Goal: Find specific page/section: Find specific page/section

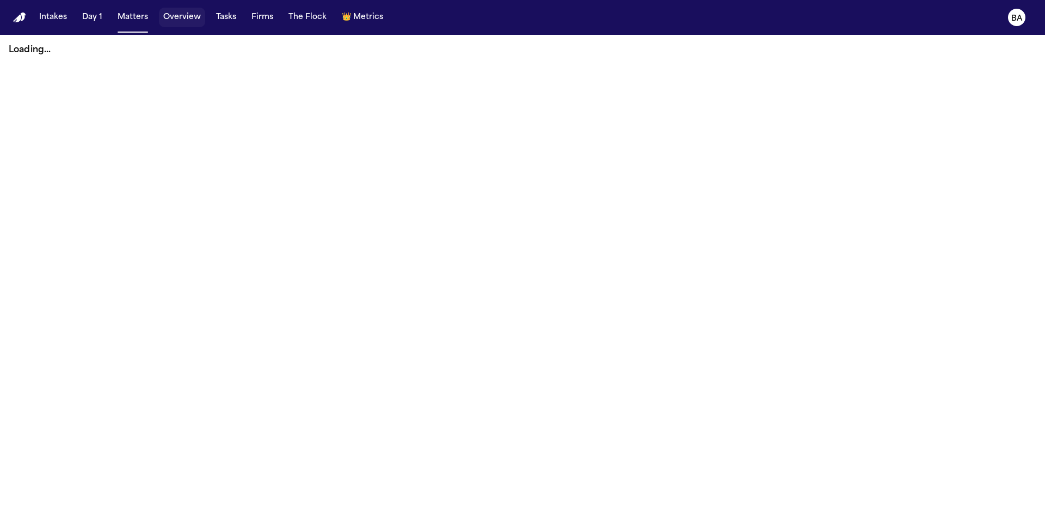
click at [184, 13] on button "Overview" at bounding box center [182, 18] width 46 height 20
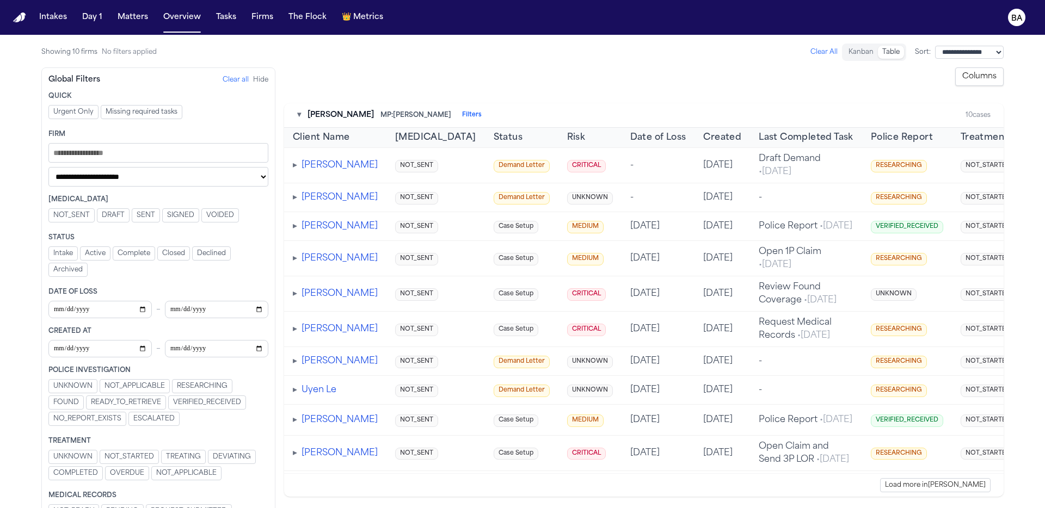
click at [213, 387] on span "RESEARCHING" at bounding box center [202, 386] width 51 height 9
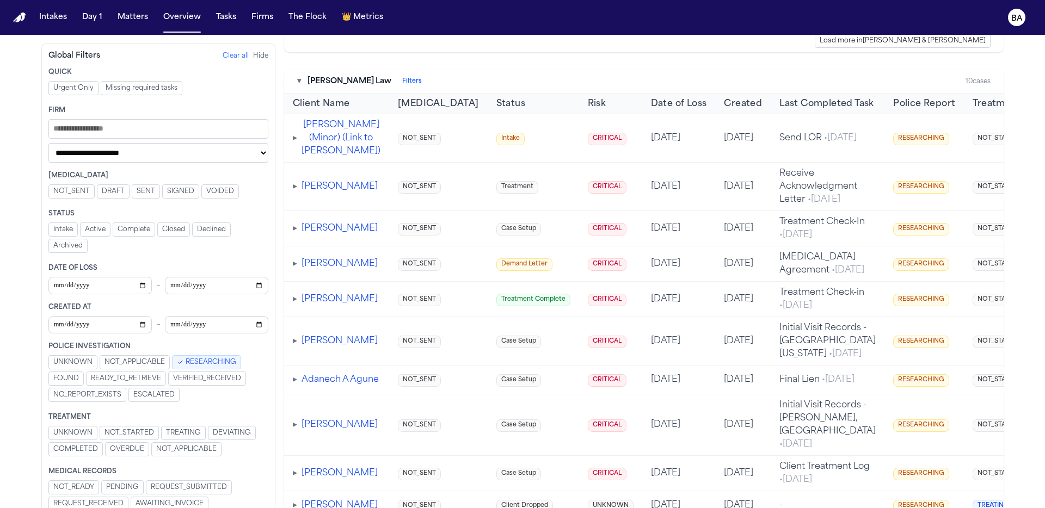
scroll to position [1867, 0]
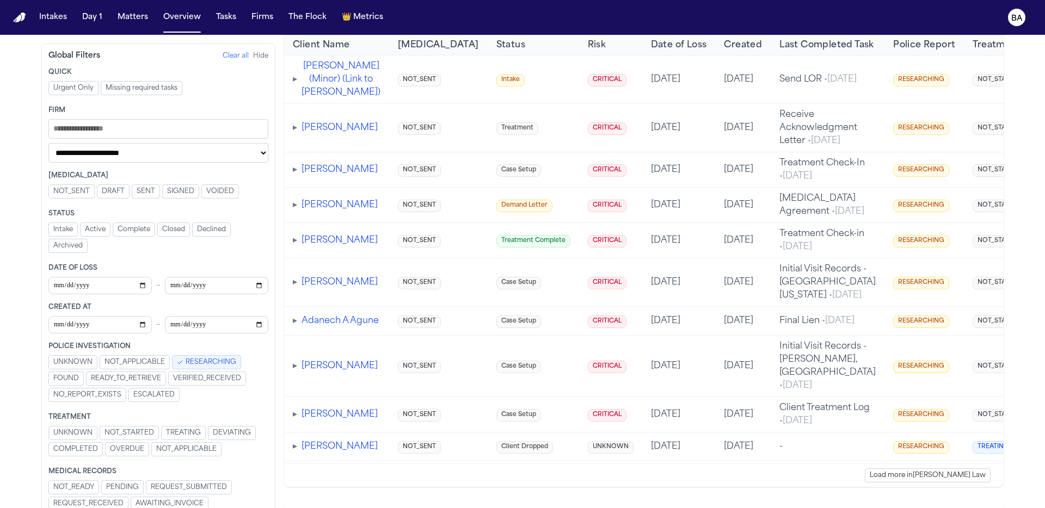
click at [227, 354] on div "Police Investigation UNKNOWN NOT_APPLICABLE RESEARCHING FOUND READY_TO_RETRIEVE…" at bounding box center [158, 373] width 220 height 62
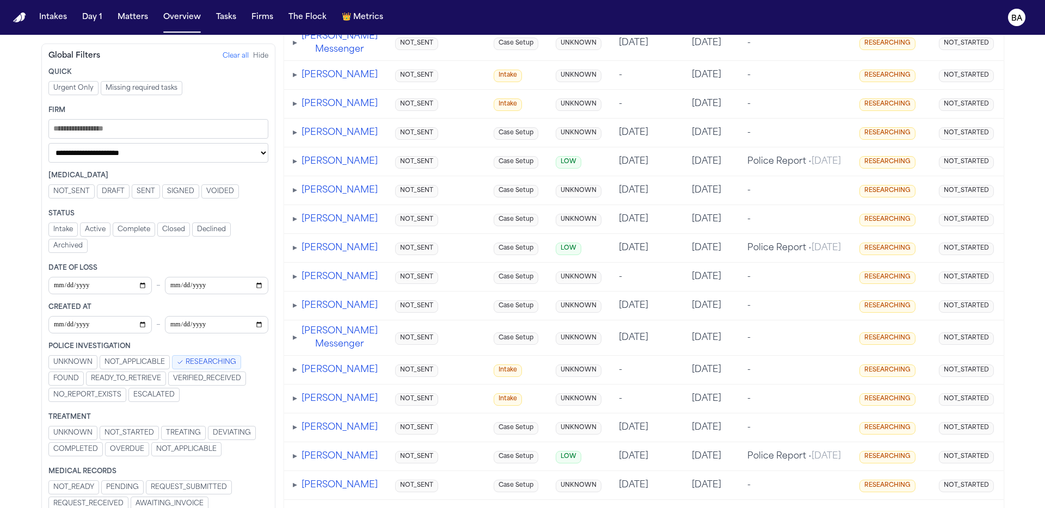
click at [208, 363] on span "RESEARCHING" at bounding box center [211, 362] width 51 height 9
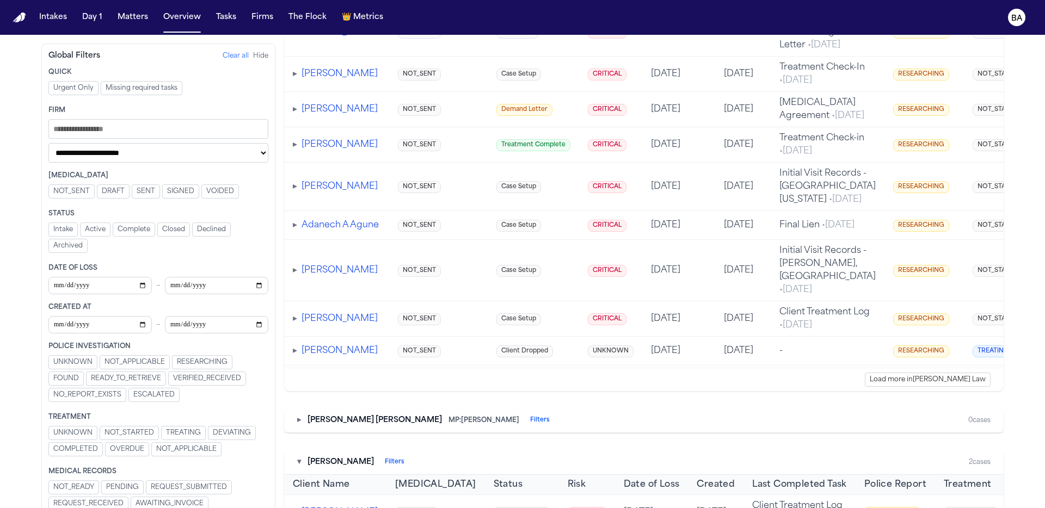
scroll to position [1865, 0]
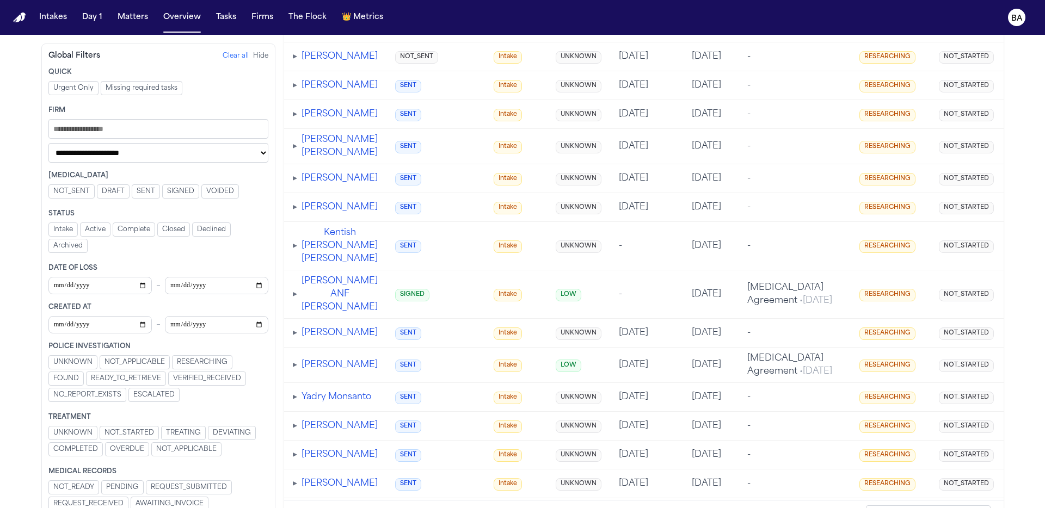
click at [78, 381] on span "FOUND" at bounding box center [66, 378] width 26 height 9
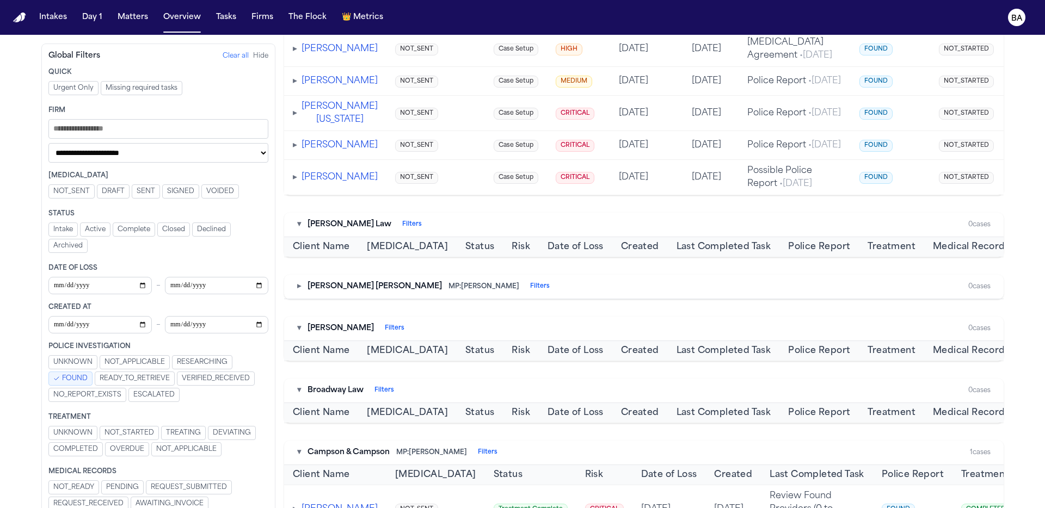
scroll to position [0, 0]
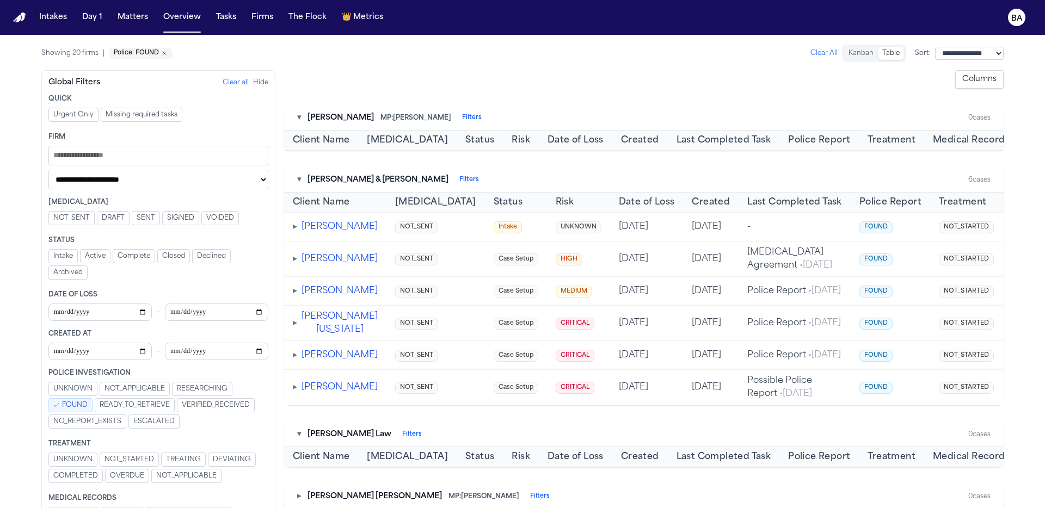
click at [76, 405] on span "FOUND" at bounding box center [75, 405] width 26 height 9
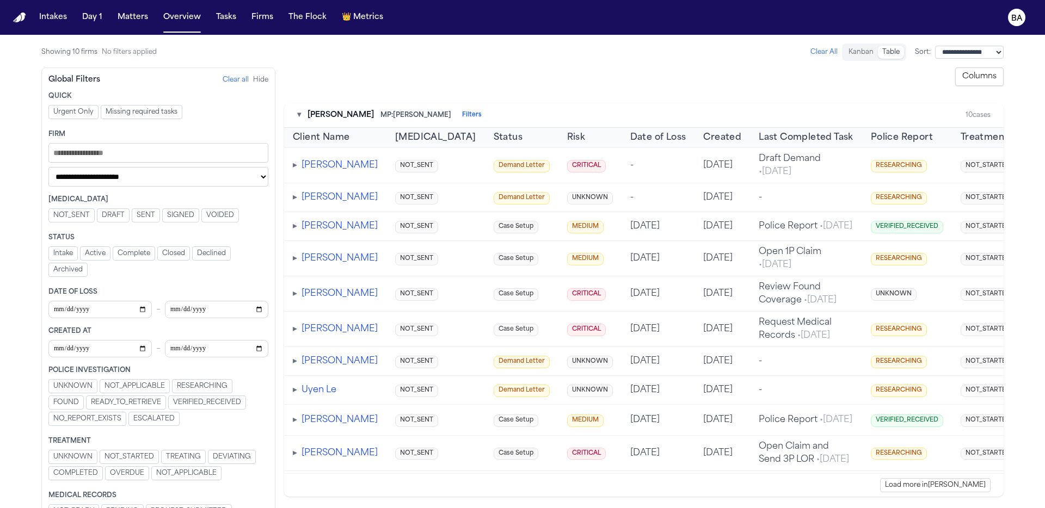
click at [186, 461] on span "TREATING" at bounding box center [183, 457] width 35 height 9
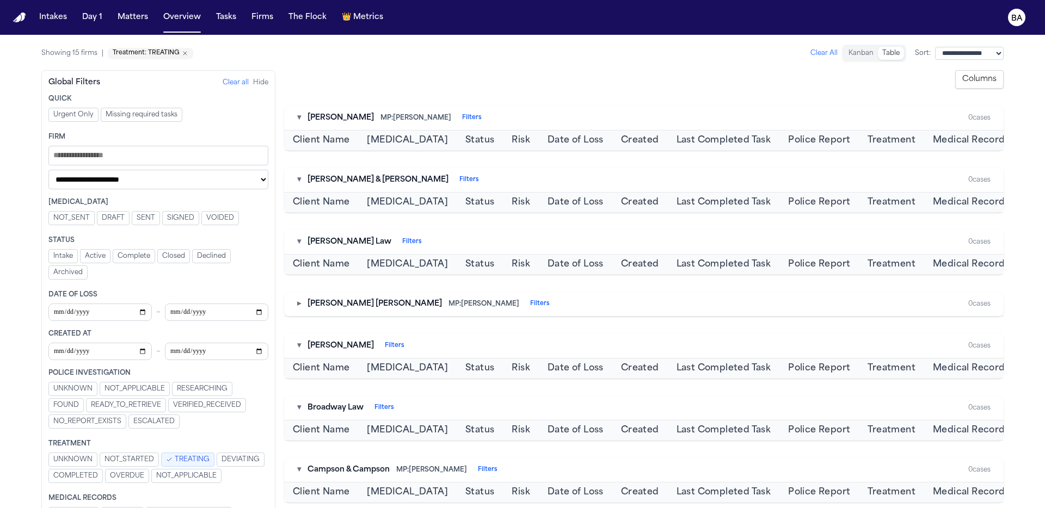
click at [194, 455] on span "TREATING" at bounding box center [192, 459] width 35 height 9
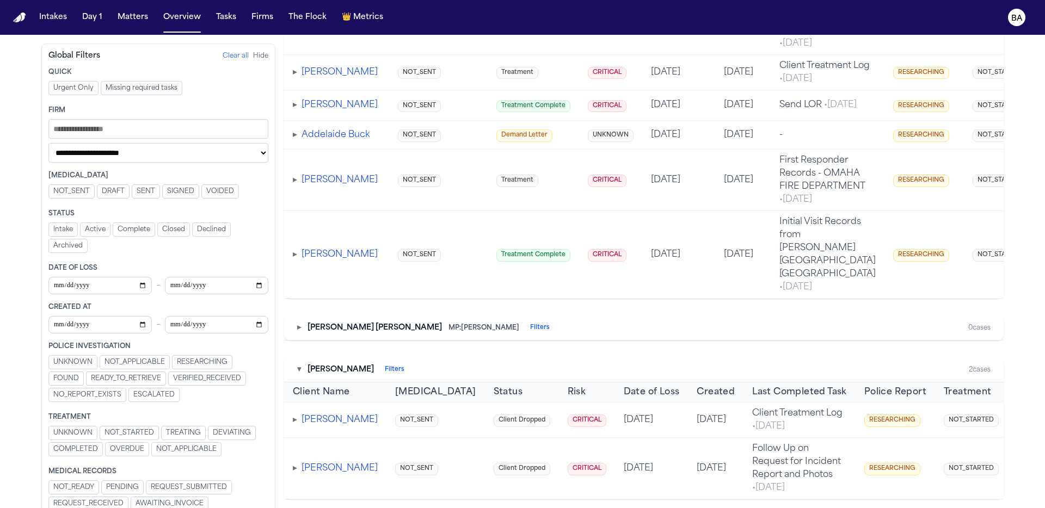
scroll to position [2666, 0]
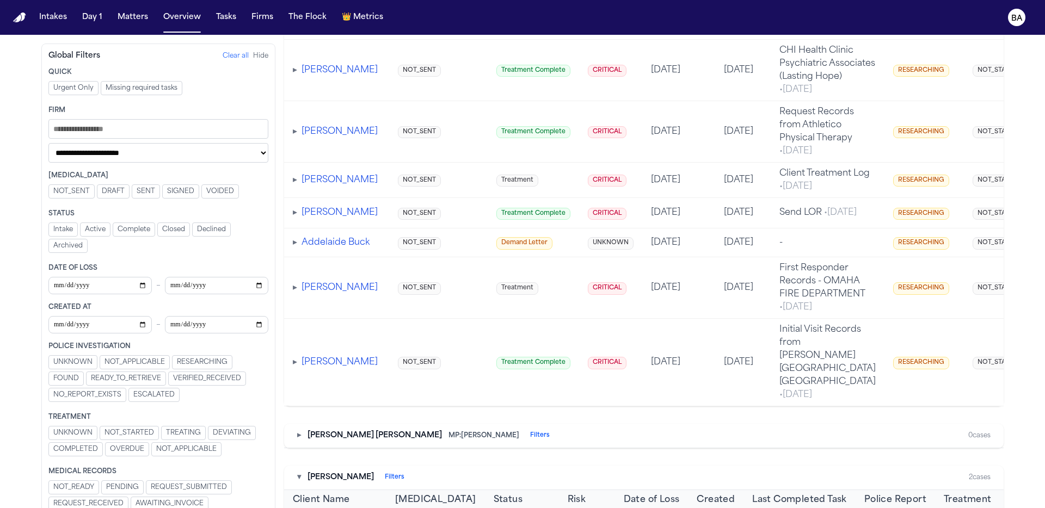
click at [172, 431] on span "TREATING" at bounding box center [183, 433] width 35 height 9
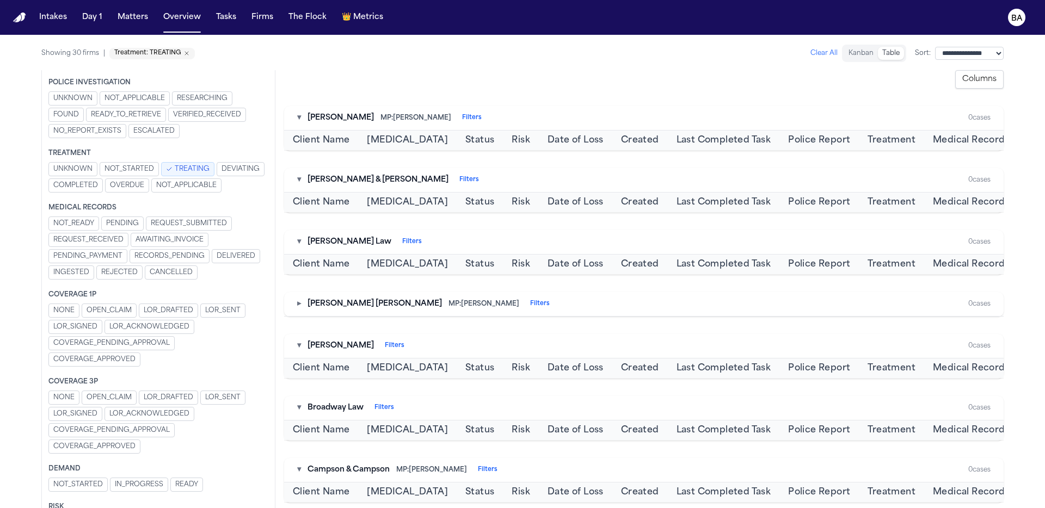
scroll to position [307, 0]
click at [221, 166] on span "DEVIATING" at bounding box center [240, 169] width 38 height 9
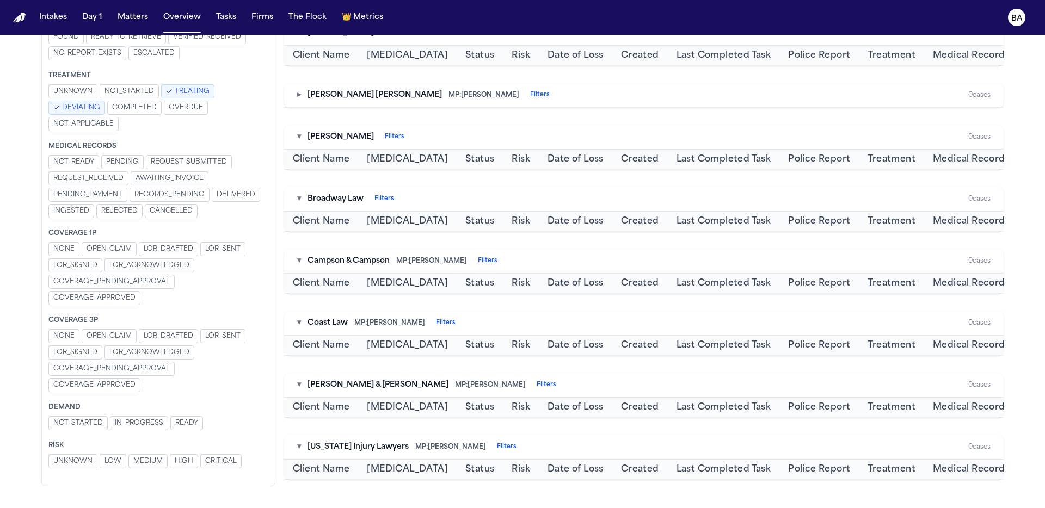
scroll to position [0, 0]
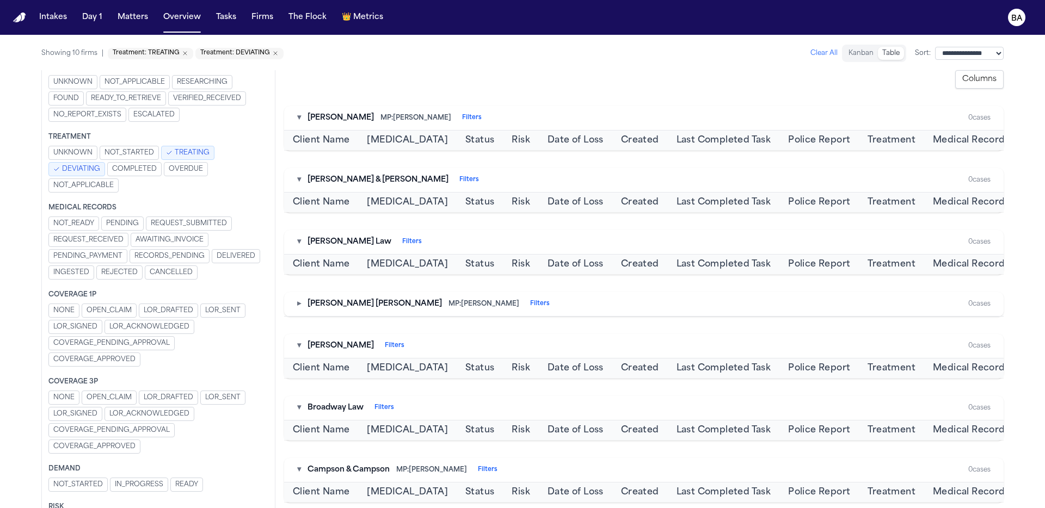
click at [87, 171] on span "DEVIATING" at bounding box center [81, 169] width 38 height 9
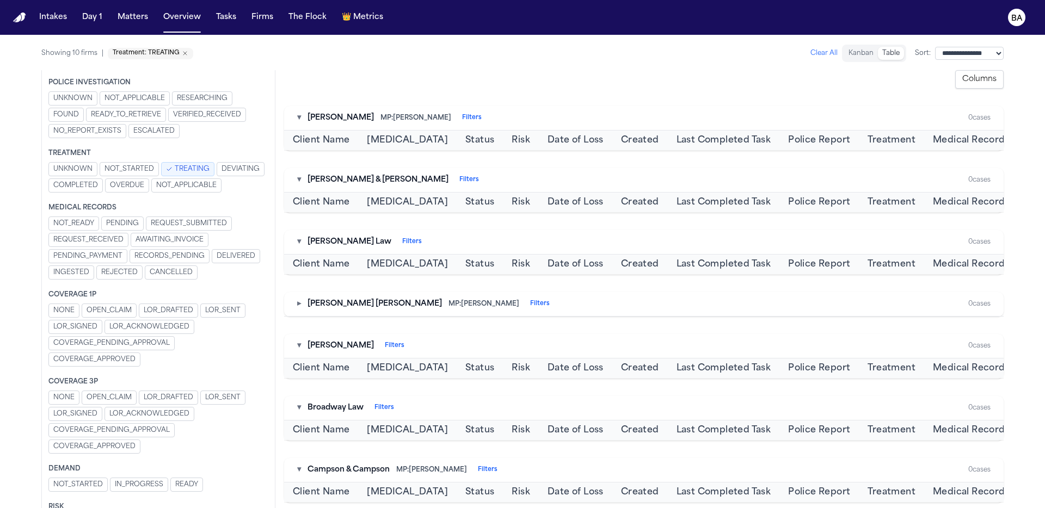
click at [195, 162] on button "TREATING" at bounding box center [187, 169] width 53 height 14
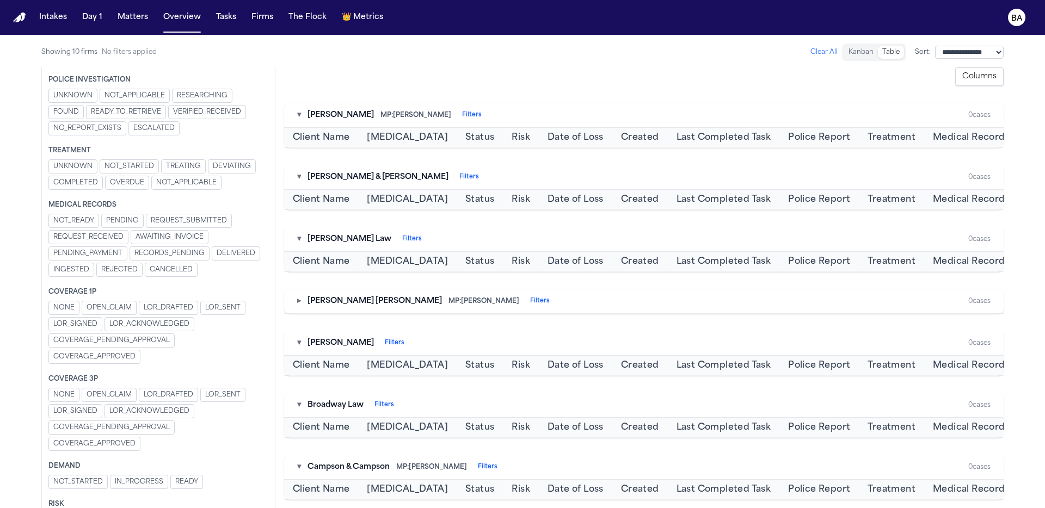
scroll to position [291, 0]
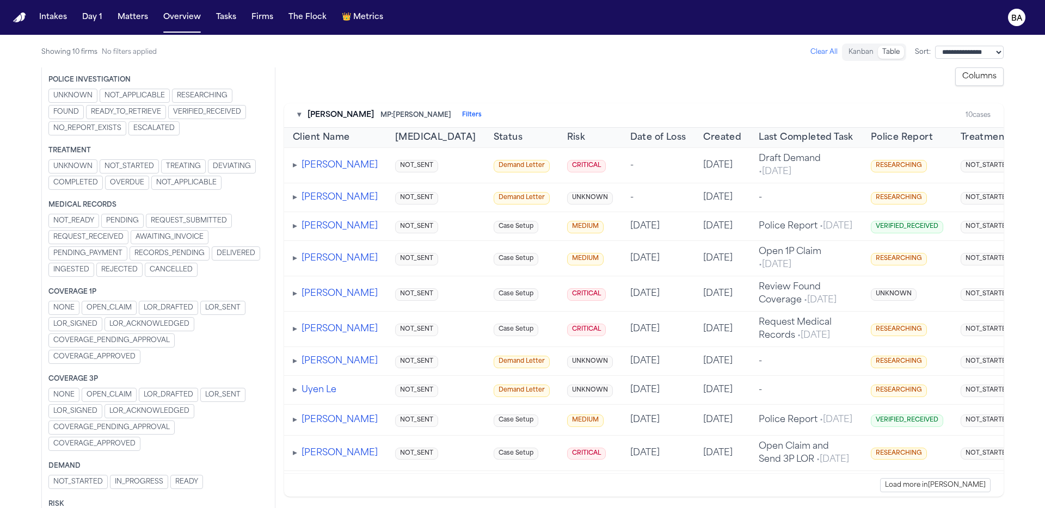
click at [186, 222] on span "REQUEST_SUBMITTED" at bounding box center [189, 221] width 76 height 9
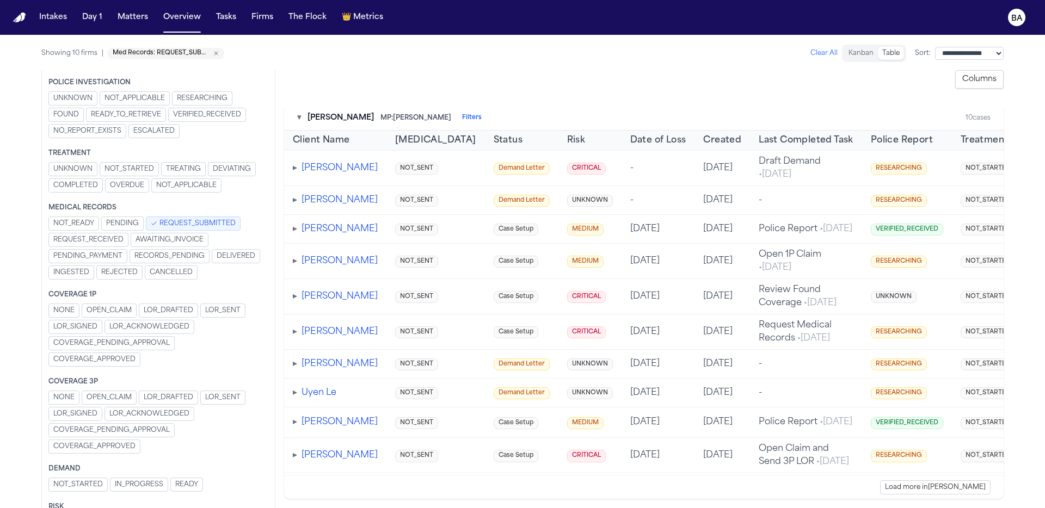
click at [89, 237] on span "REQUEST_RECEIVED" at bounding box center [88, 240] width 70 height 9
click at [89, 237] on span "REQUEST_RECEIVED" at bounding box center [97, 240] width 70 height 9
click at [180, 227] on span "REQUEST_SUBMITTED" at bounding box center [197, 223] width 76 height 9
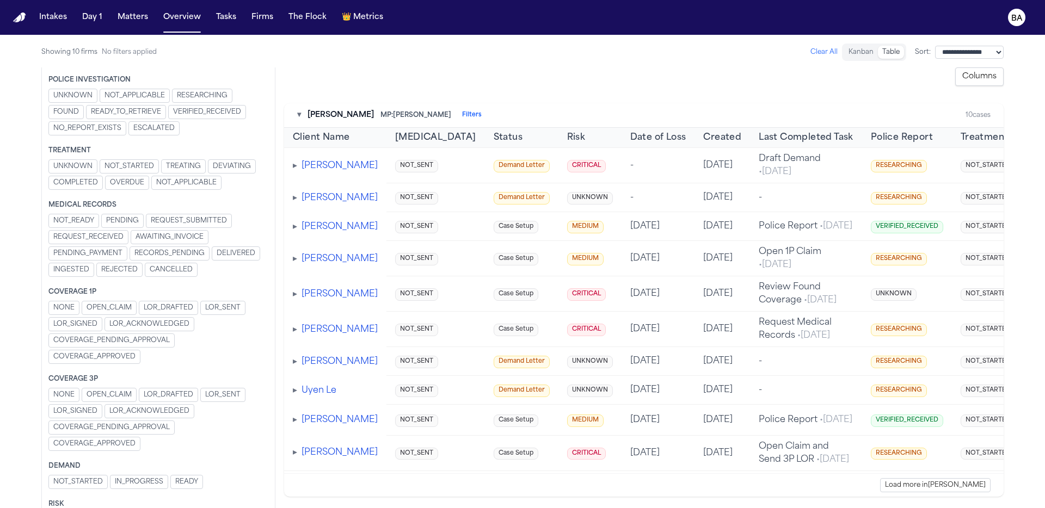
click at [109, 256] on span "PENDING_PAYMENT" at bounding box center [87, 253] width 69 height 9
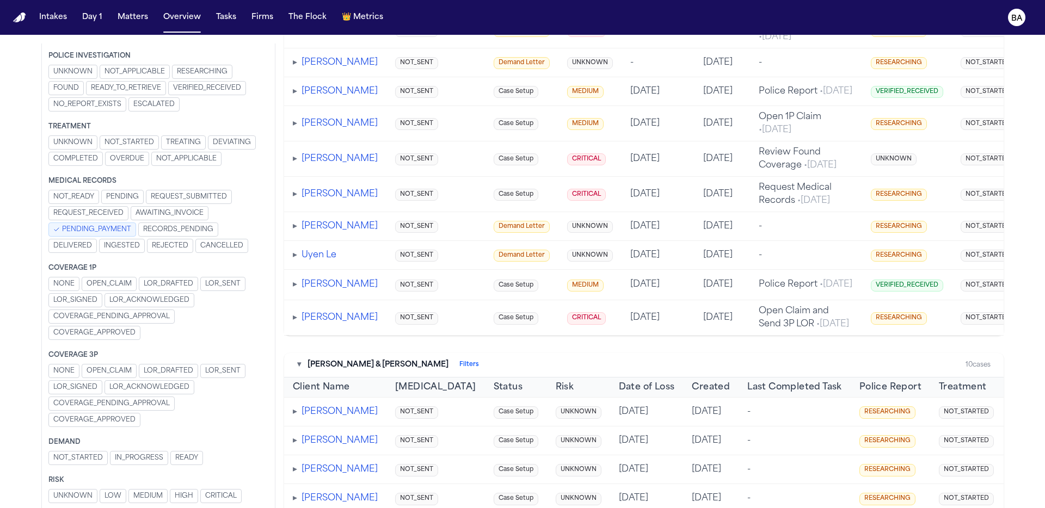
scroll to position [0, 0]
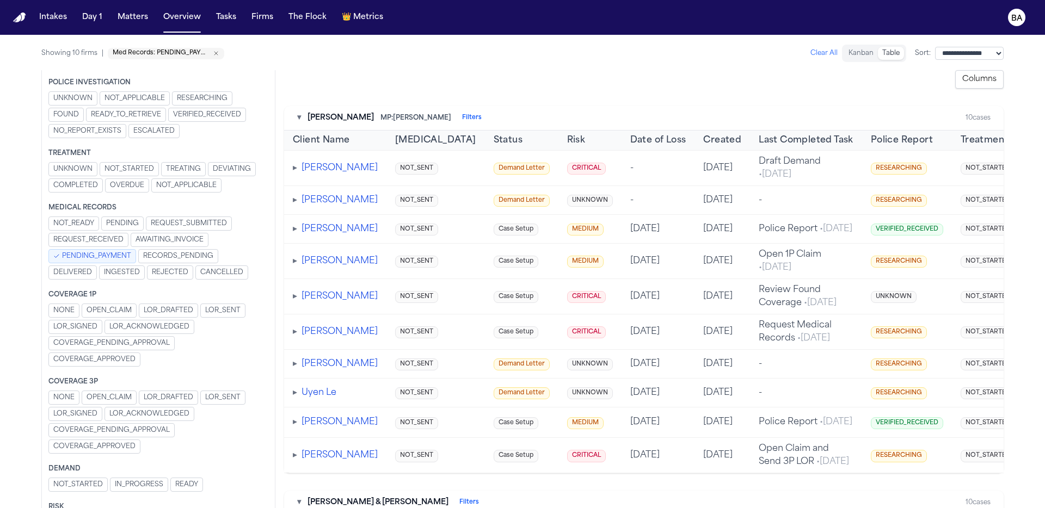
click at [75, 255] on span "PENDING_PAYMENT" at bounding box center [96, 256] width 69 height 9
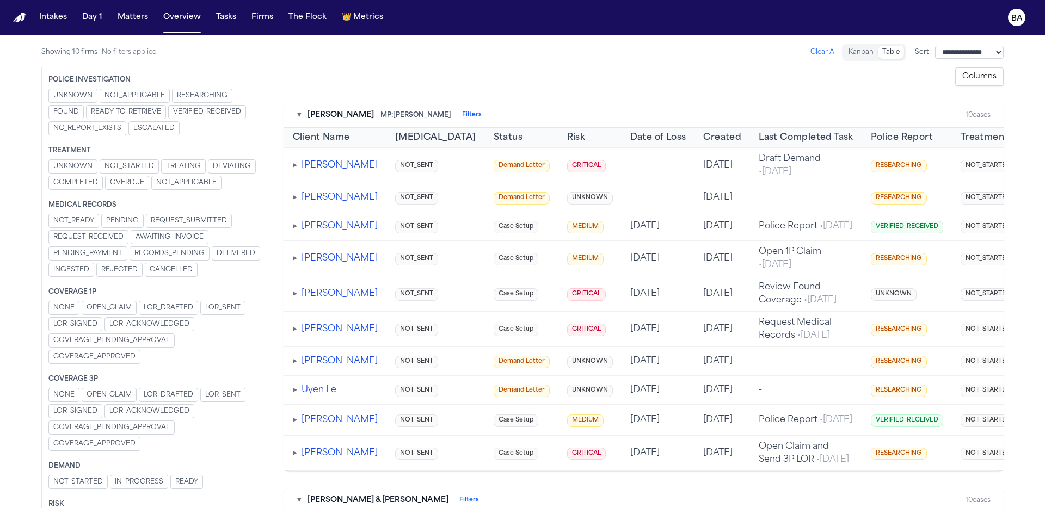
click at [127, 312] on span "OPEN_CLAIM" at bounding box center [109, 308] width 45 height 9
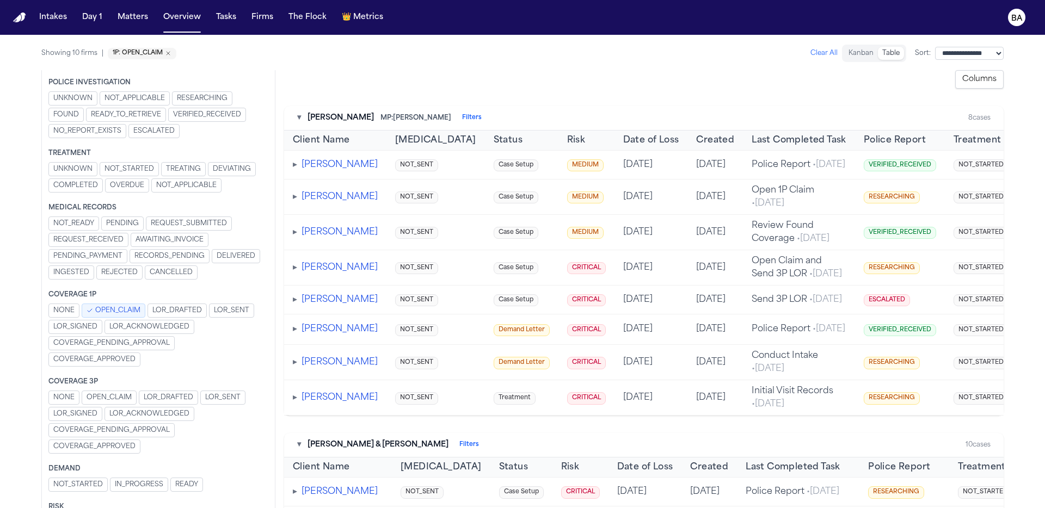
scroll to position [0, 507]
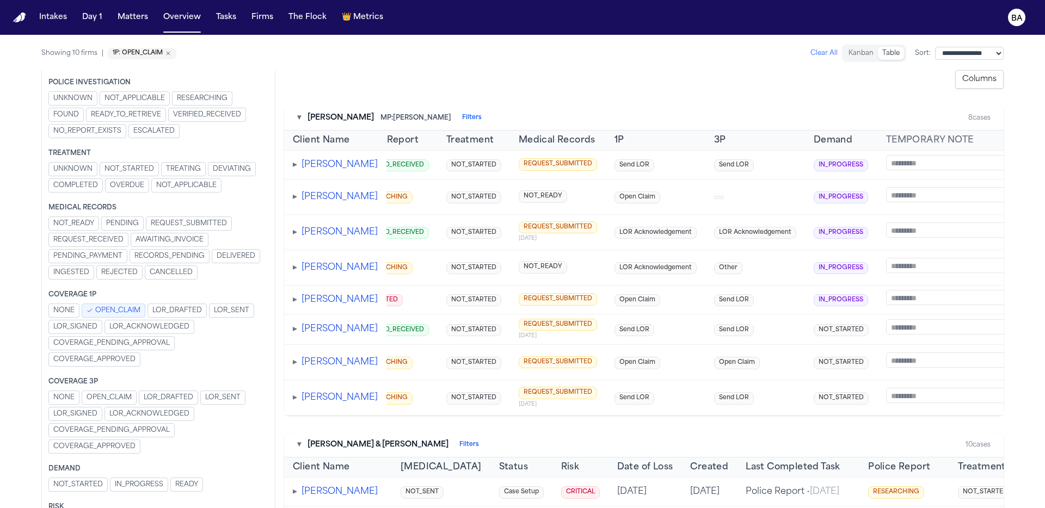
click at [93, 308] on button "OPEN_CLAIM" at bounding box center [114, 311] width 64 height 14
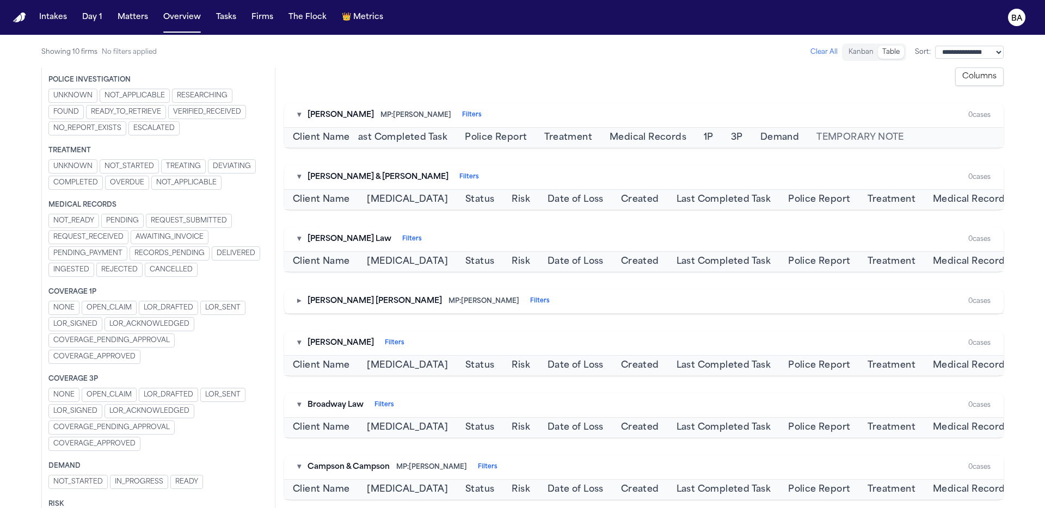
scroll to position [0, 279]
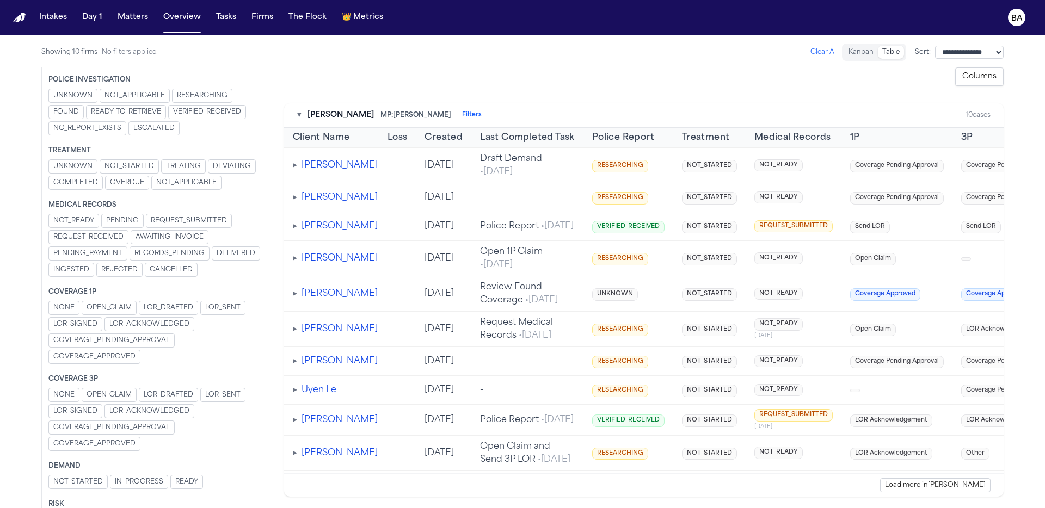
click at [122, 306] on span "OPEN_CLAIM" at bounding box center [109, 308] width 45 height 9
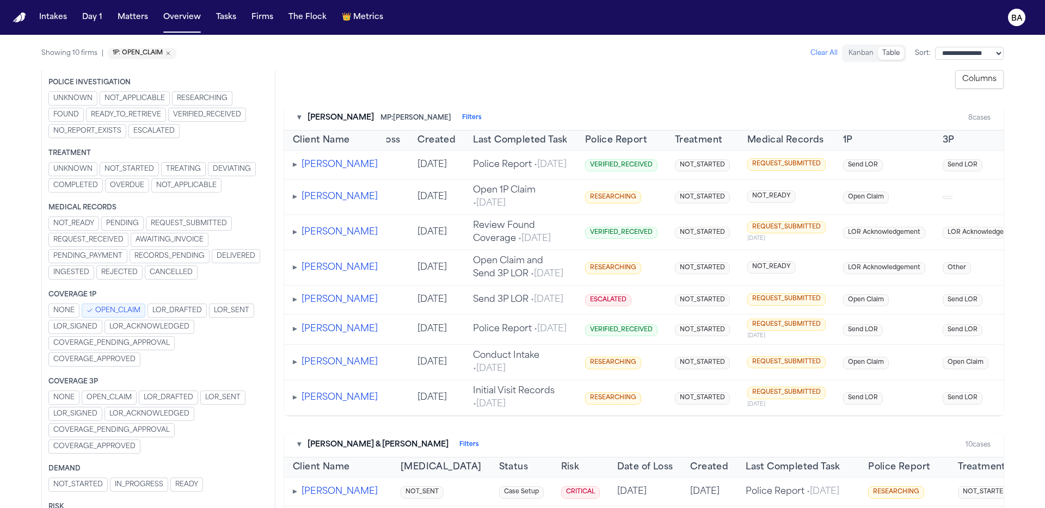
click at [122, 306] on span "OPEN_CLAIM" at bounding box center [117, 310] width 45 height 9
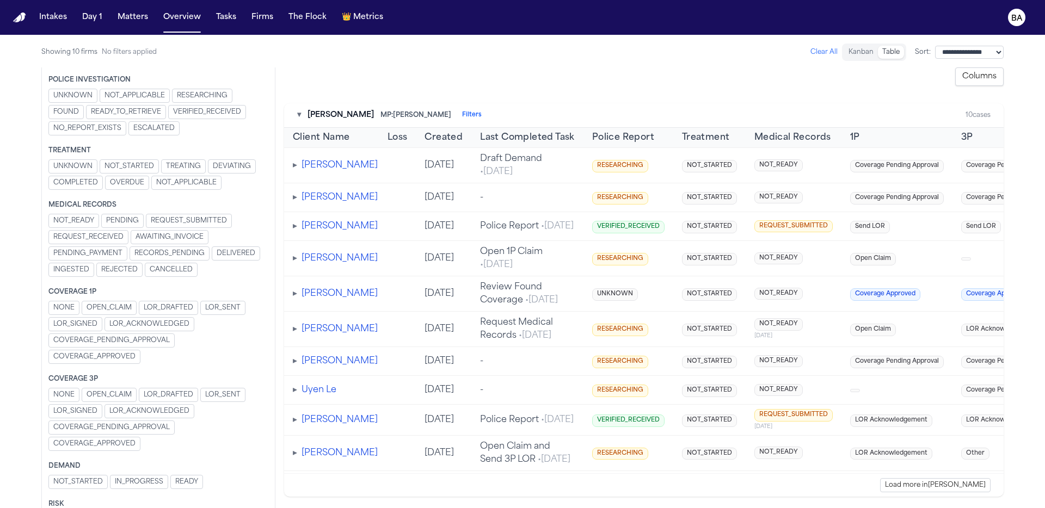
click at [186, 312] on span "LOR_DRAFTED" at bounding box center [169, 308] width 50 height 9
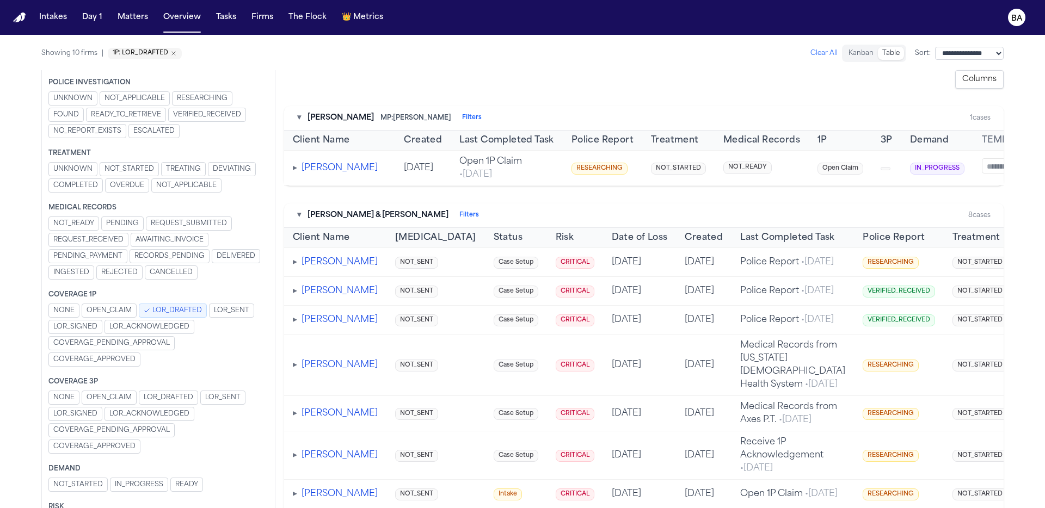
scroll to position [0, 375]
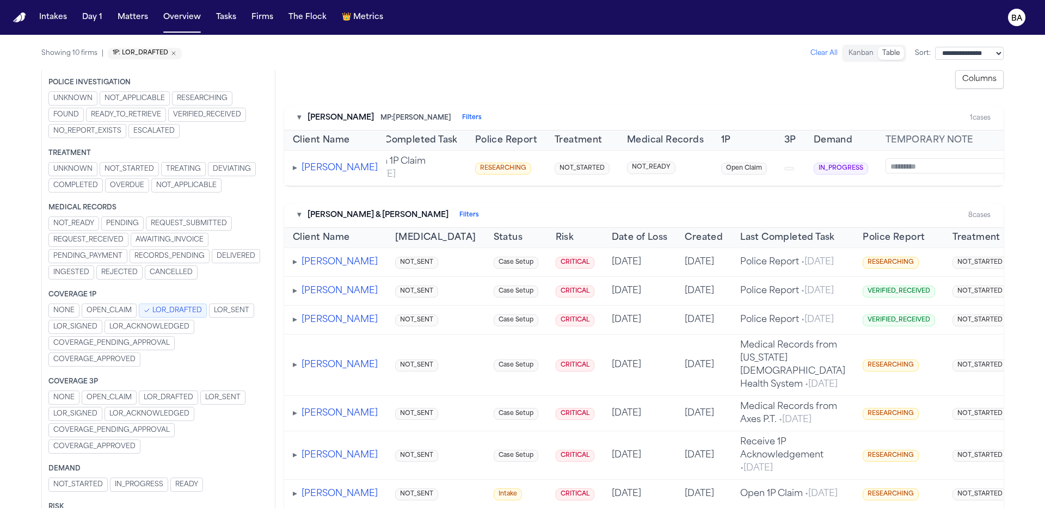
click at [176, 310] on span "LOR_DRAFTED" at bounding box center [177, 310] width 50 height 9
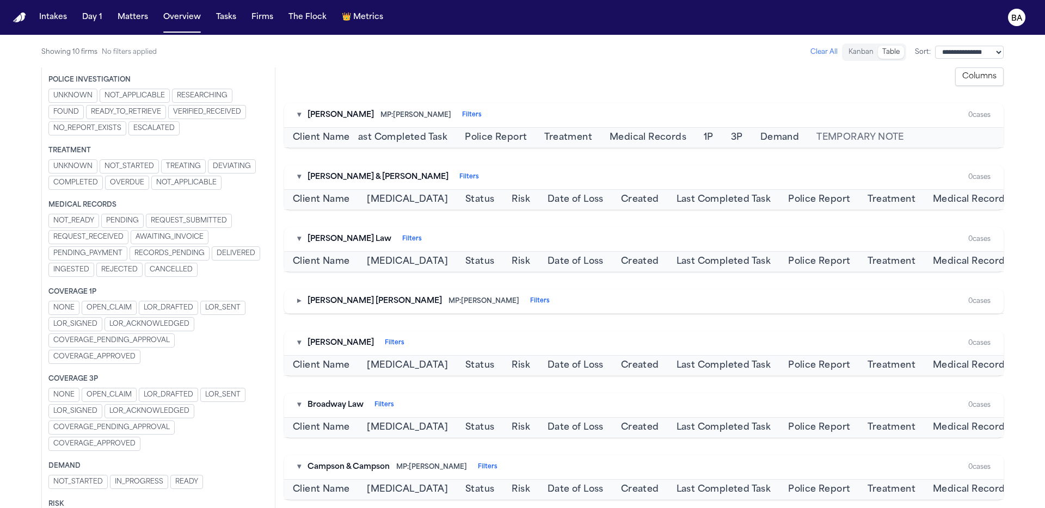
scroll to position [0, 279]
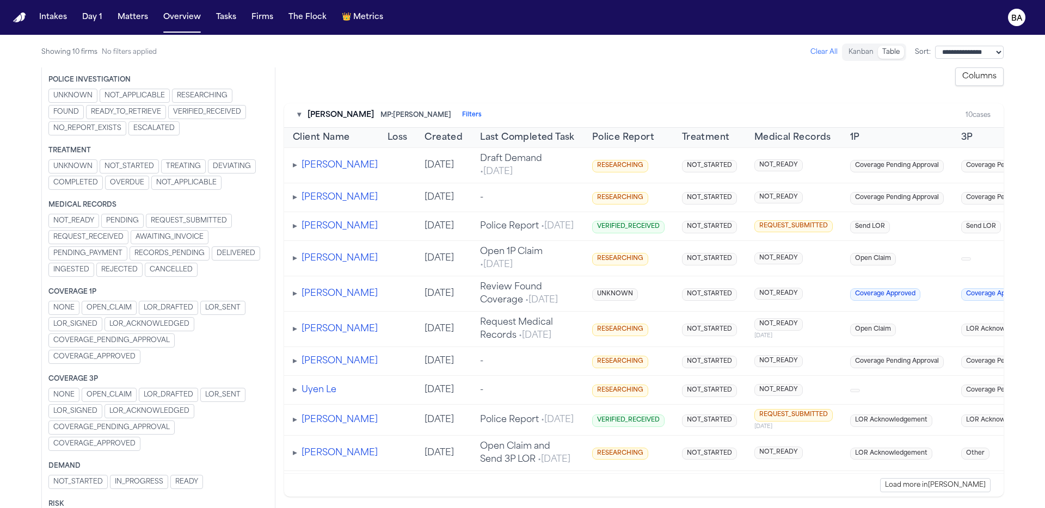
click at [166, 393] on span "LOR_DRAFTED" at bounding box center [169, 395] width 50 height 9
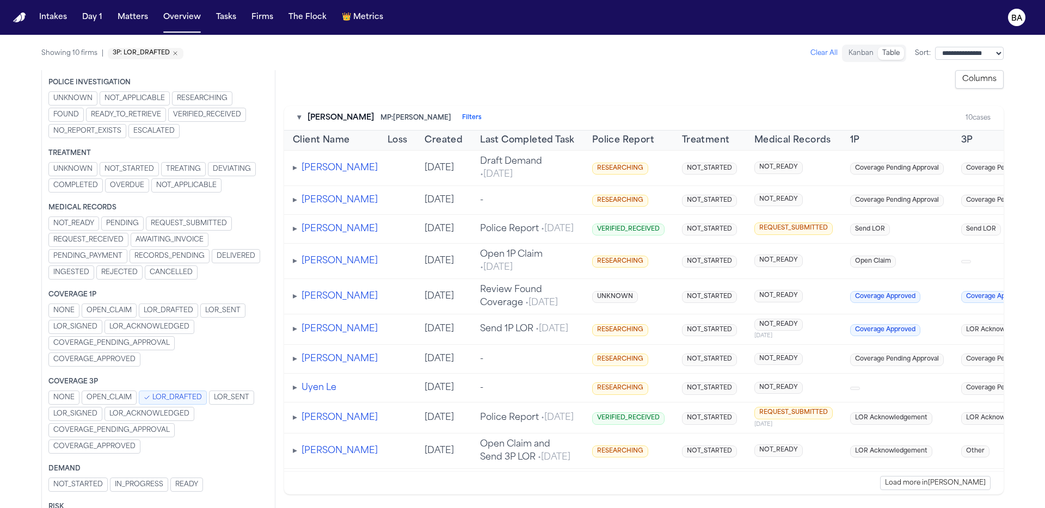
click at [175, 394] on span "LOR_DRAFTED" at bounding box center [177, 397] width 50 height 9
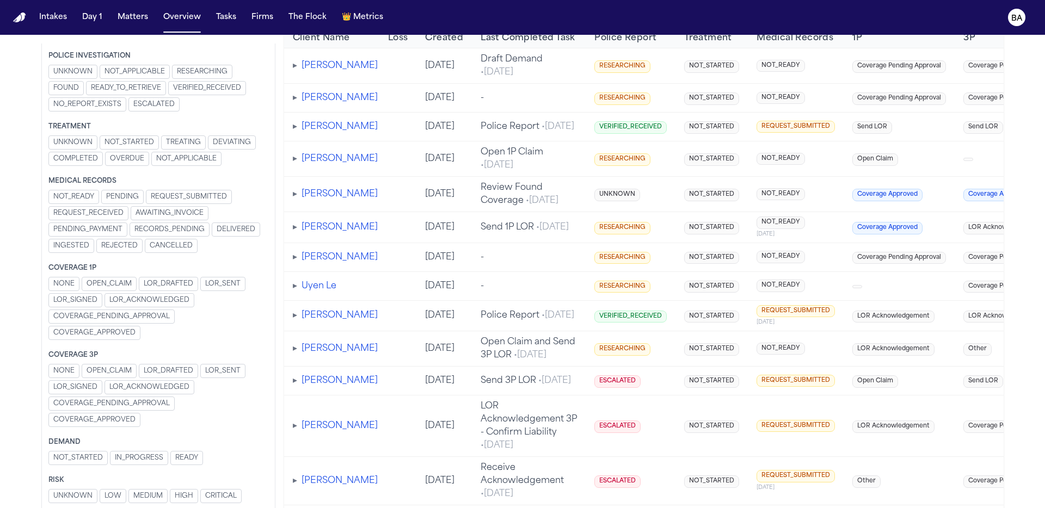
click at [101, 456] on span "NOT_STARTED" at bounding box center [78, 458] width 50 height 9
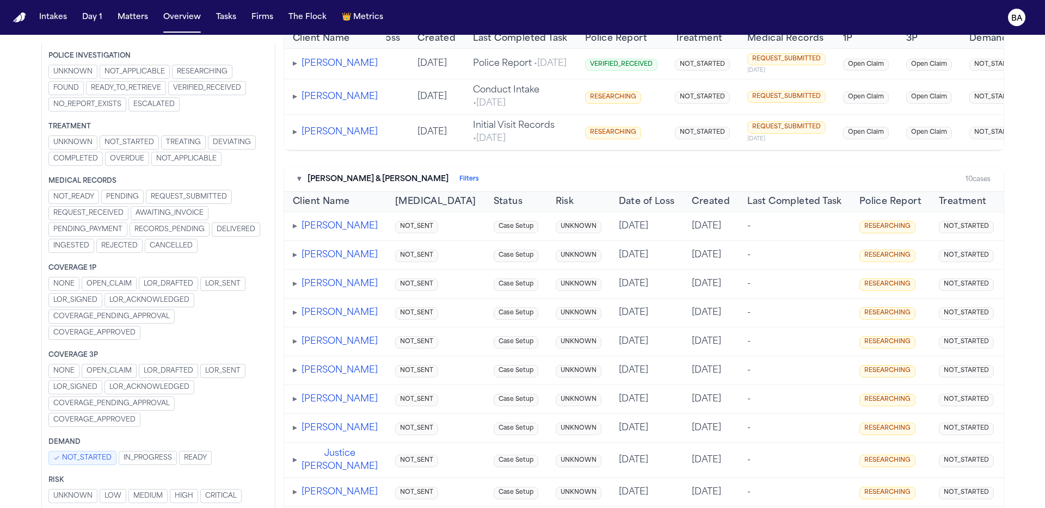
scroll to position [0, 436]
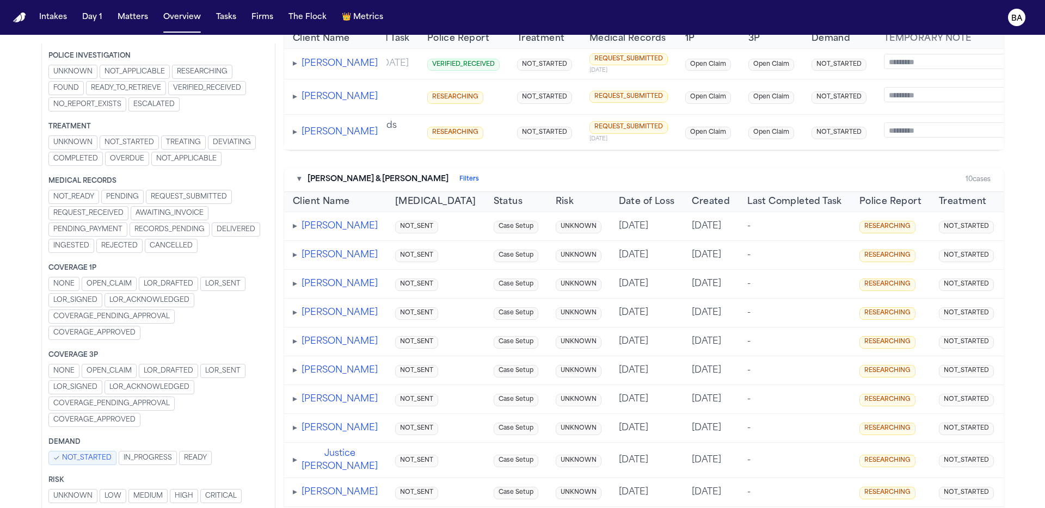
click at [94, 460] on span "NOT_STARTED" at bounding box center [87, 458] width 50 height 9
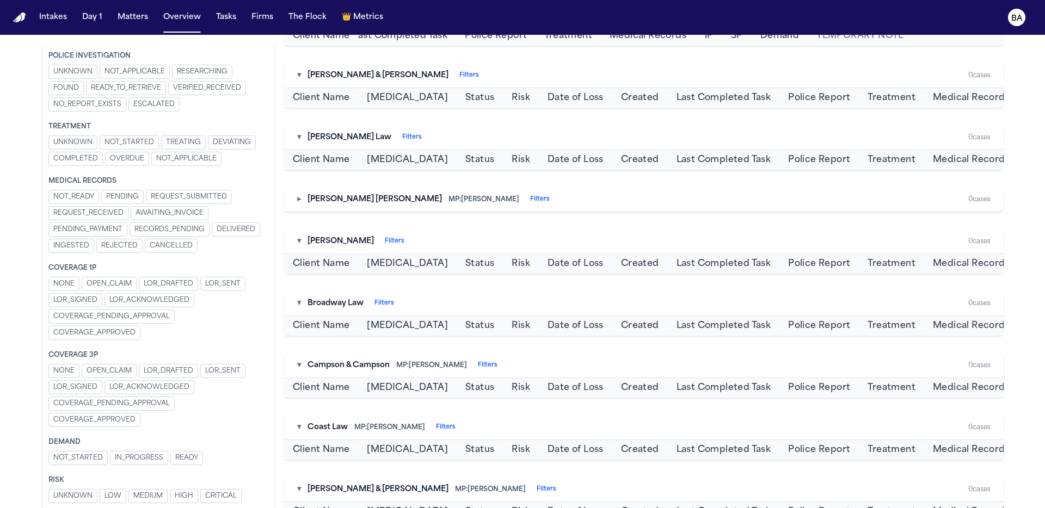
scroll to position [0, 279]
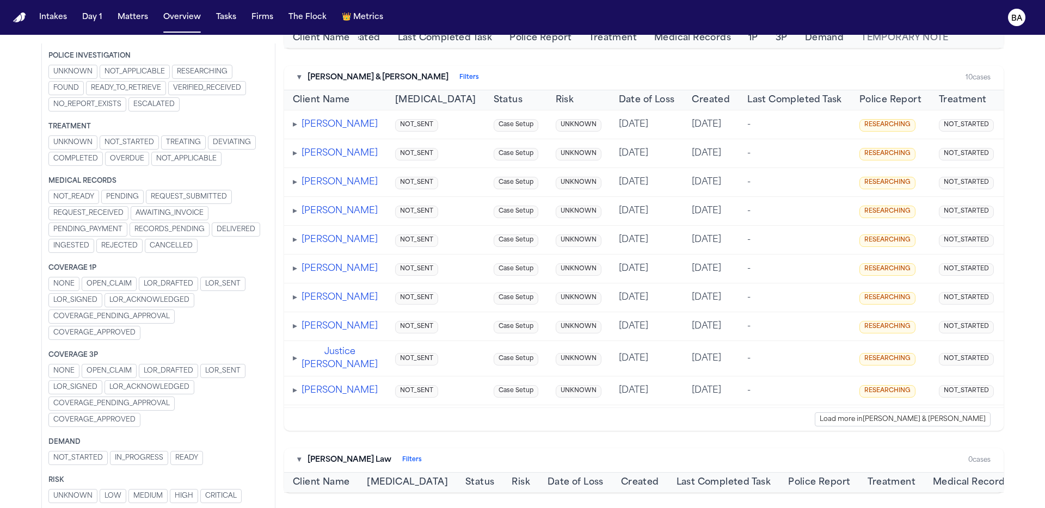
click at [156, 460] on span "IN_PROGRESS" at bounding box center [139, 458] width 48 height 9
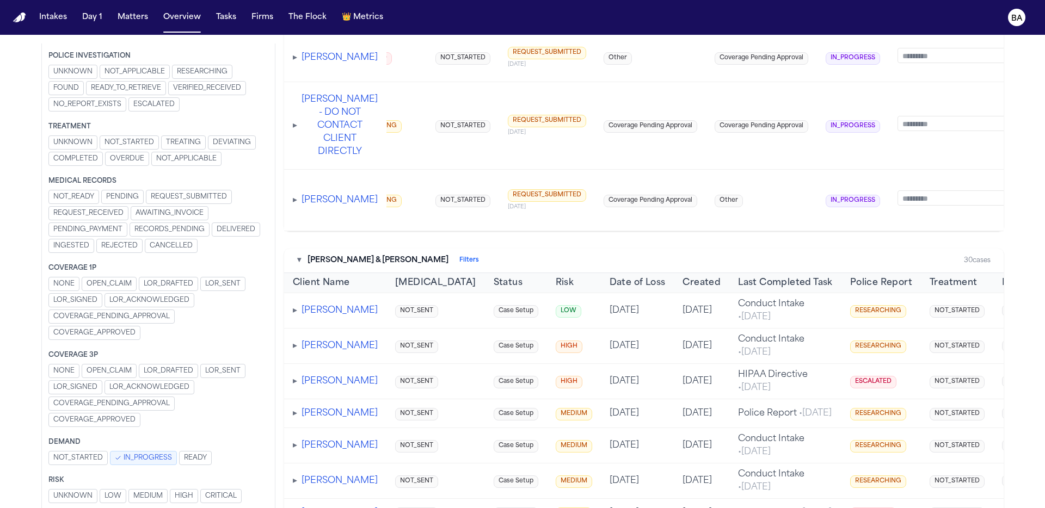
scroll to position [529, 0]
click at [144, 459] on span "IN_PROGRESS" at bounding box center [148, 458] width 48 height 9
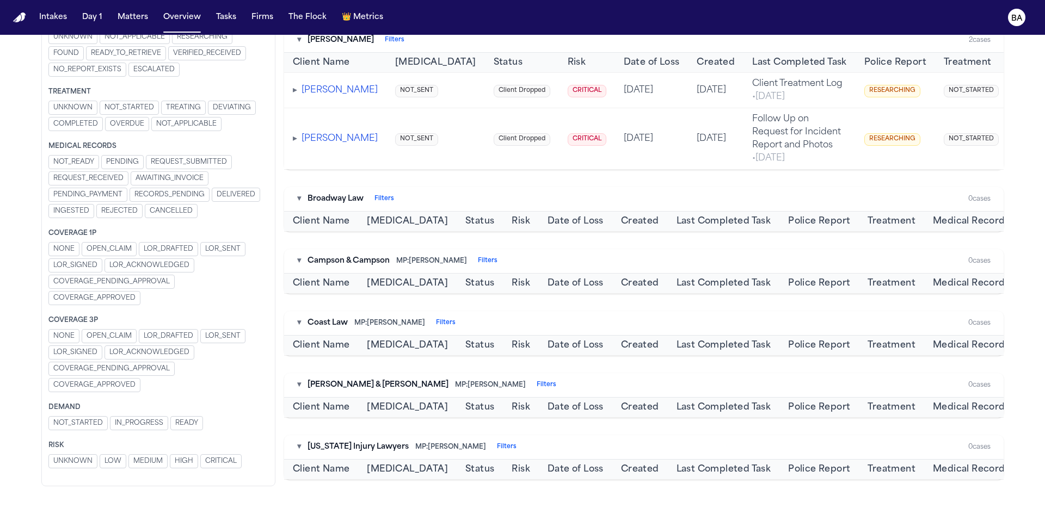
scroll to position [527, 0]
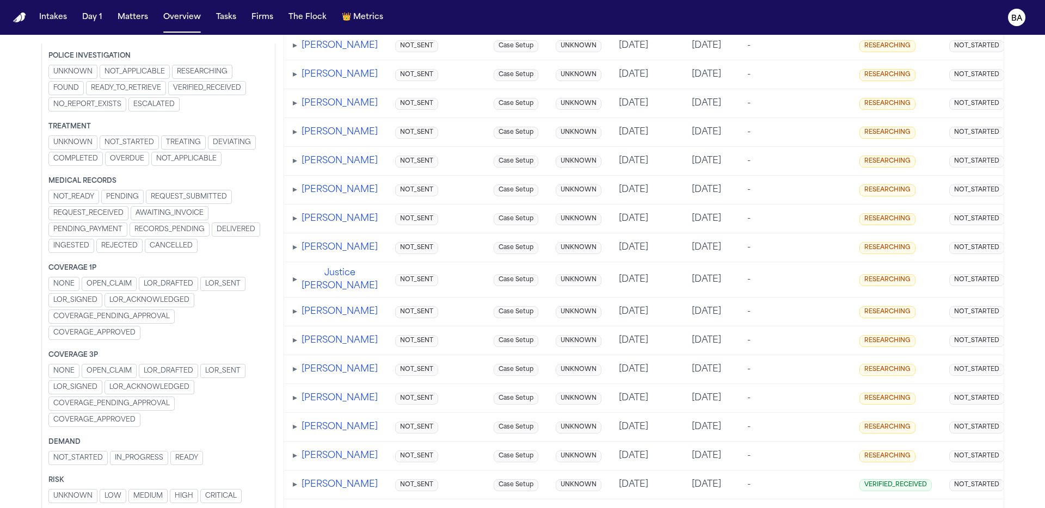
click at [113, 494] on span "LOW" at bounding box center [112, 496] width 17 height 9
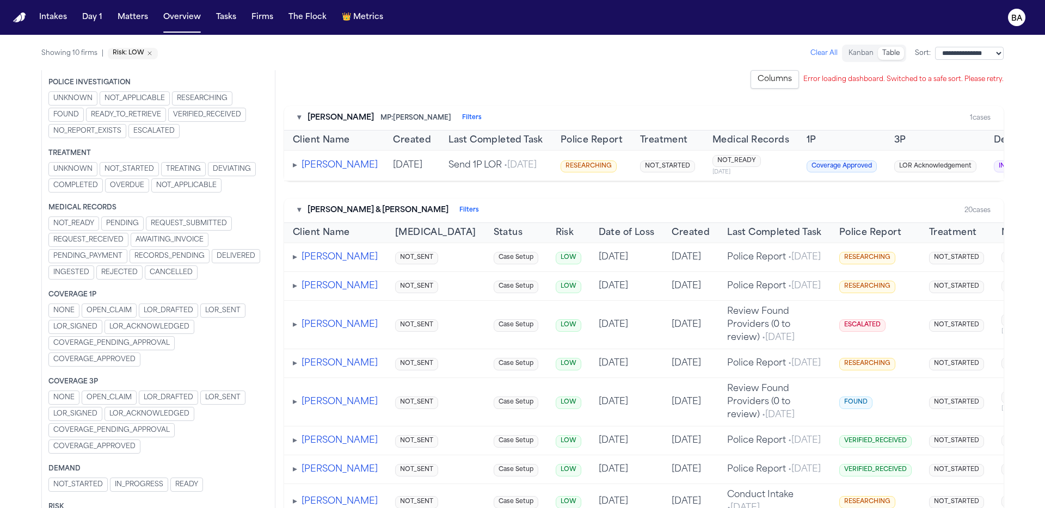
scroll to position [0, 0]
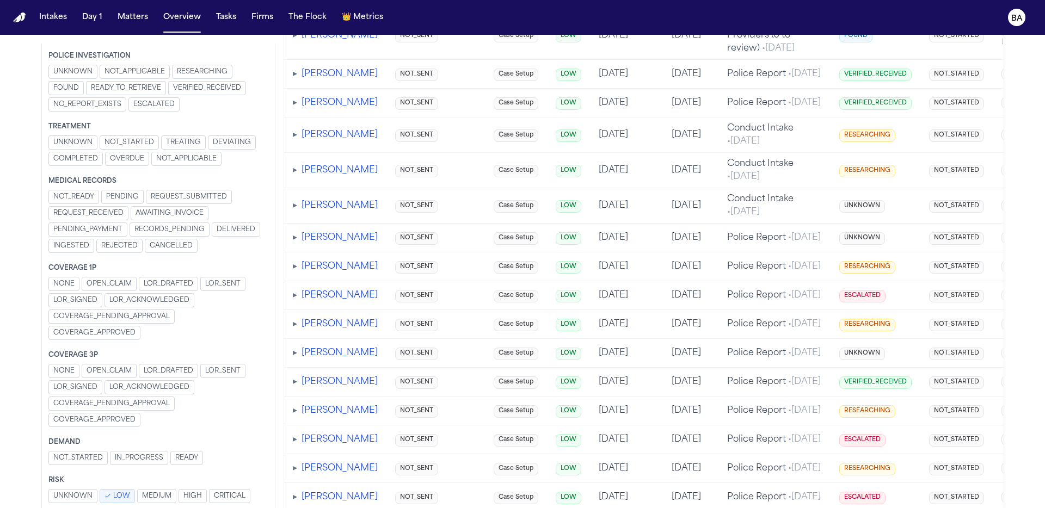
drag, startPoint x: 128, startPoint y: 501, endPoint x: 147, endPoint y: 497, distance: 20.0
click at [128, 501] on span "LOW" at bounding box center [121, 496] width 17 height 9
click at [149, 496] on span "MEDIUM" at bounding box center [147, 496] width 29 height 9
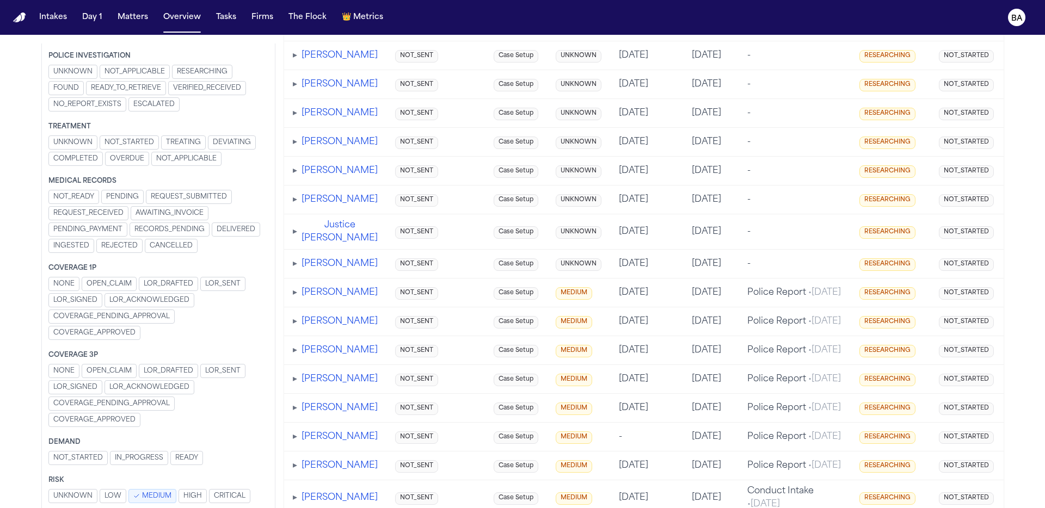
click at [143, 492] on span "MEDIUM" at bounding box center [156, 496] width 29 height 9
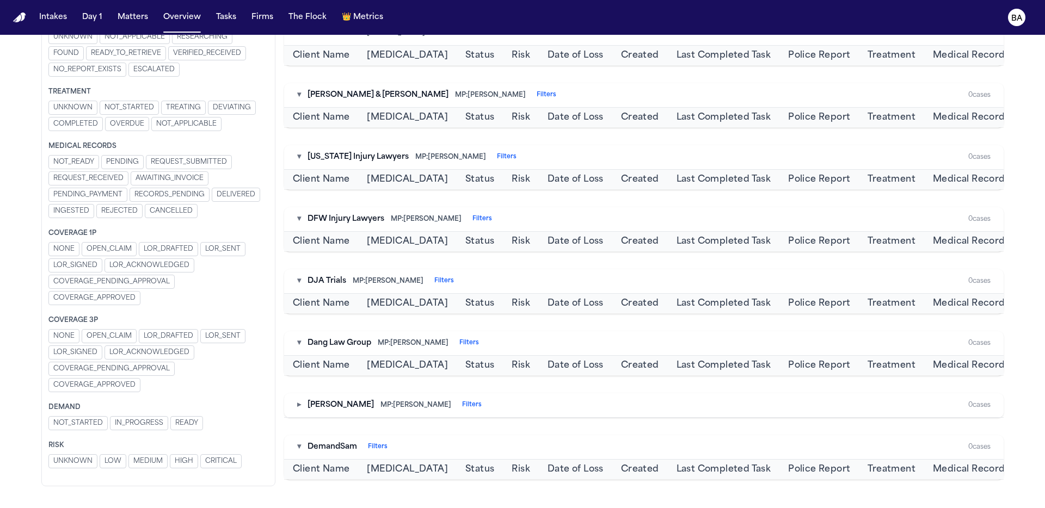
scroll to position [550, 0]
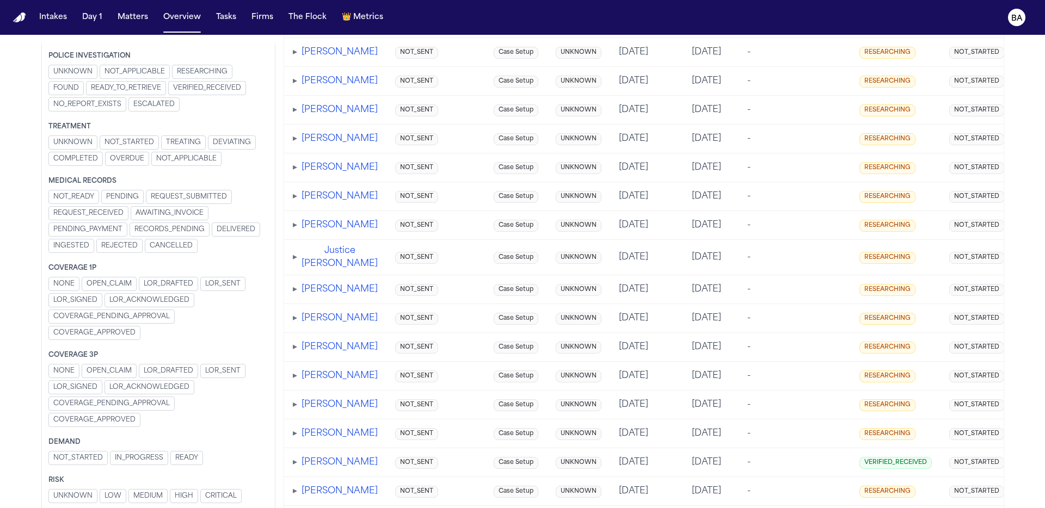
click at [149, 492] on span "MEDIUM" at bounding box center [147, 496] width 29 height 9
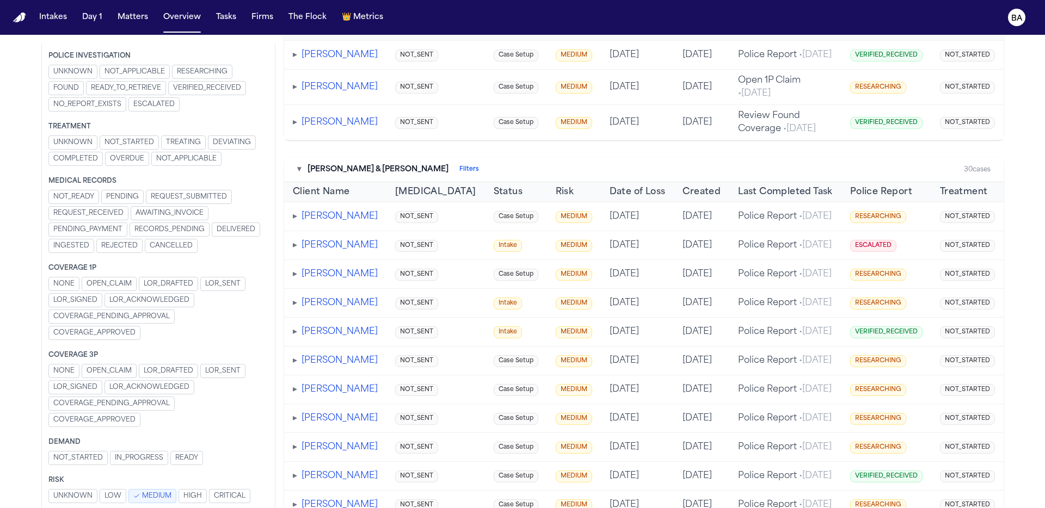
scroll to position [305, 0]
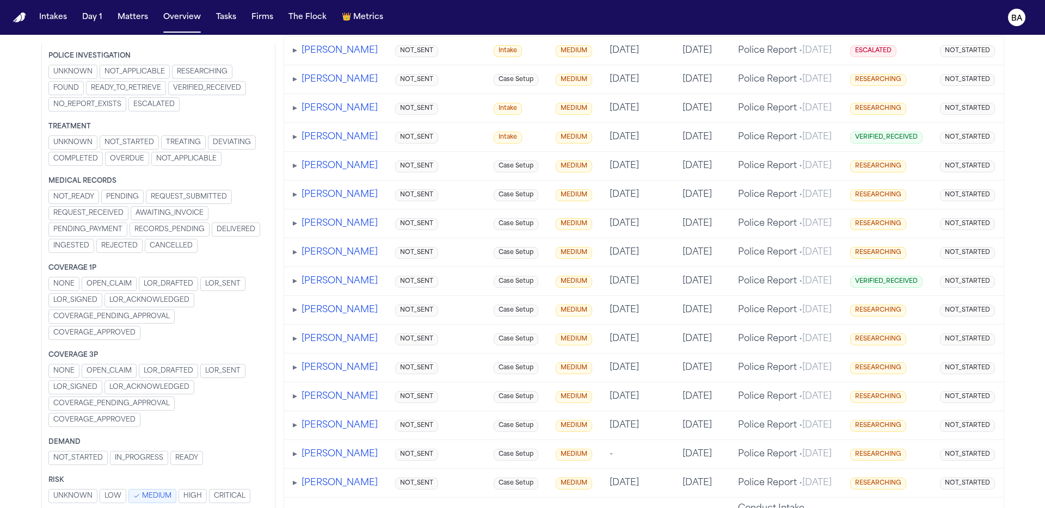
click at [162, 493] on span "MEDIUM" at bounding box center [156, 496] width 29 height 9
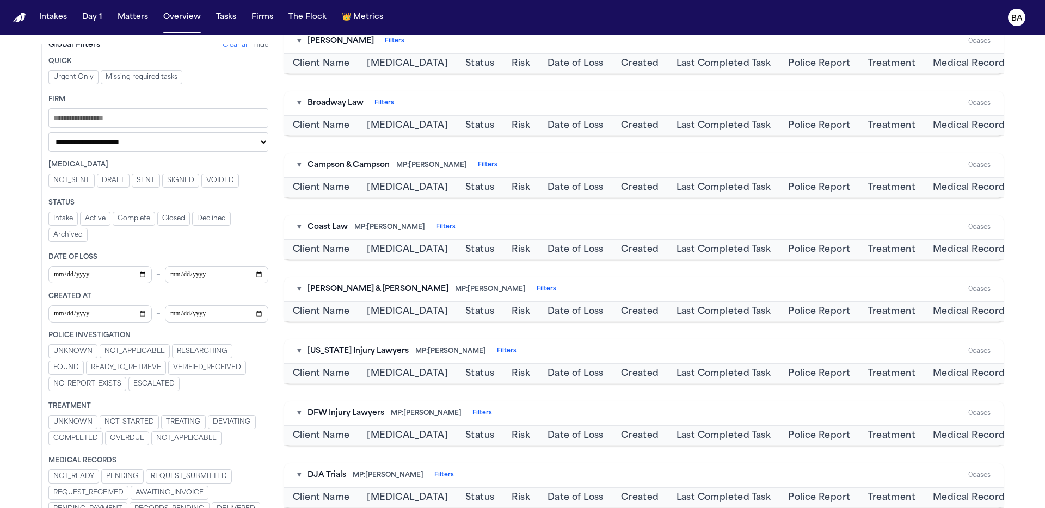
scroll to position [0, 0]
